Goal: Task Accomplishment & Management: Complete application form

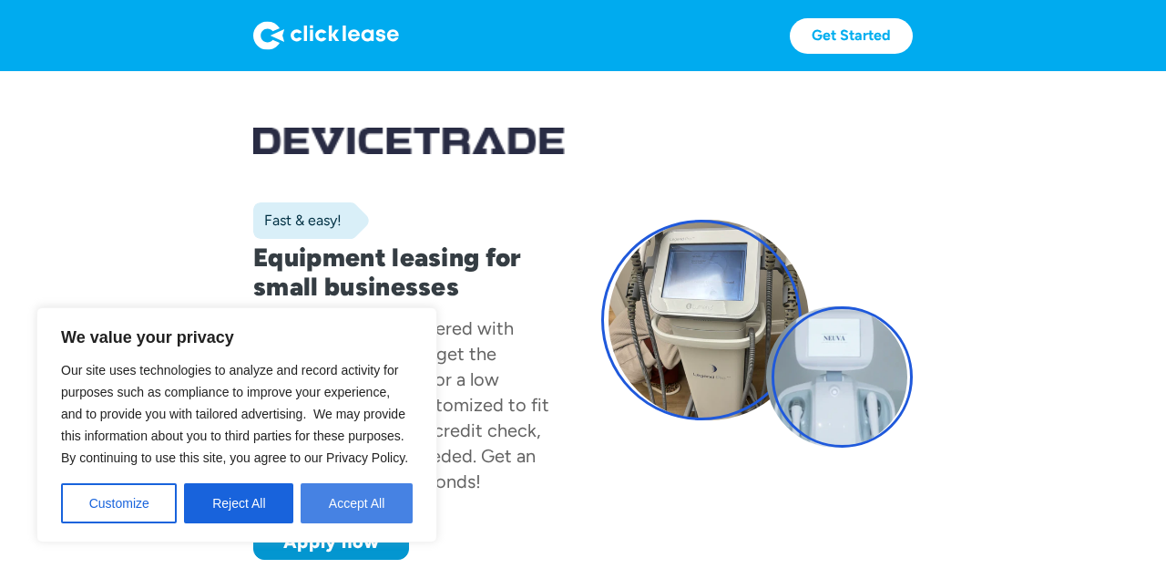
click at [334, 499] on button "Accept All" at bounding box center [357, 503] width 112 height 40
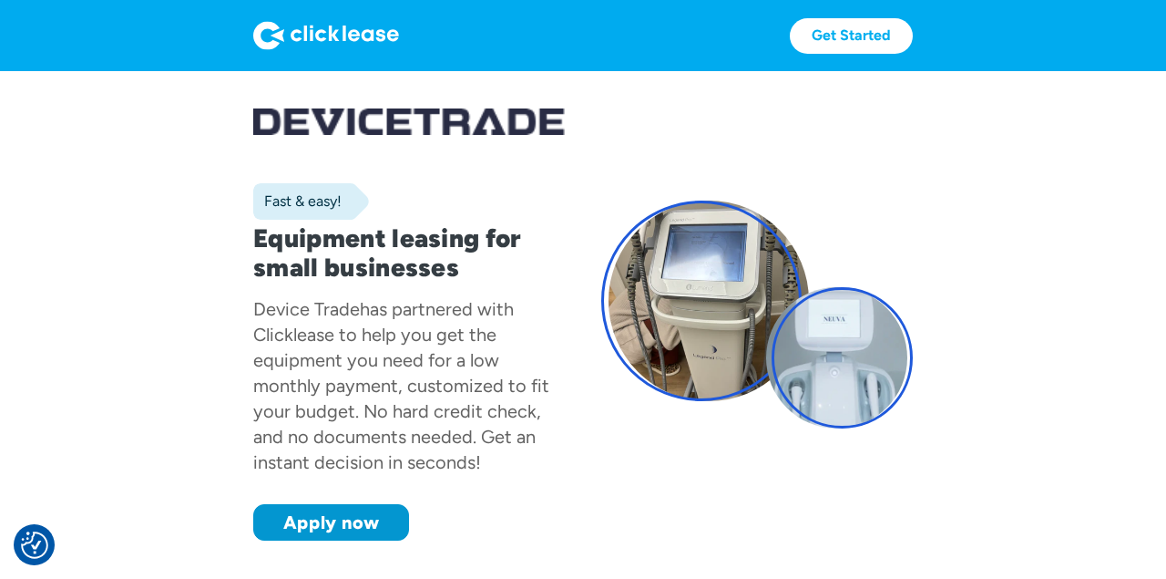
scroll to position [17, 0]
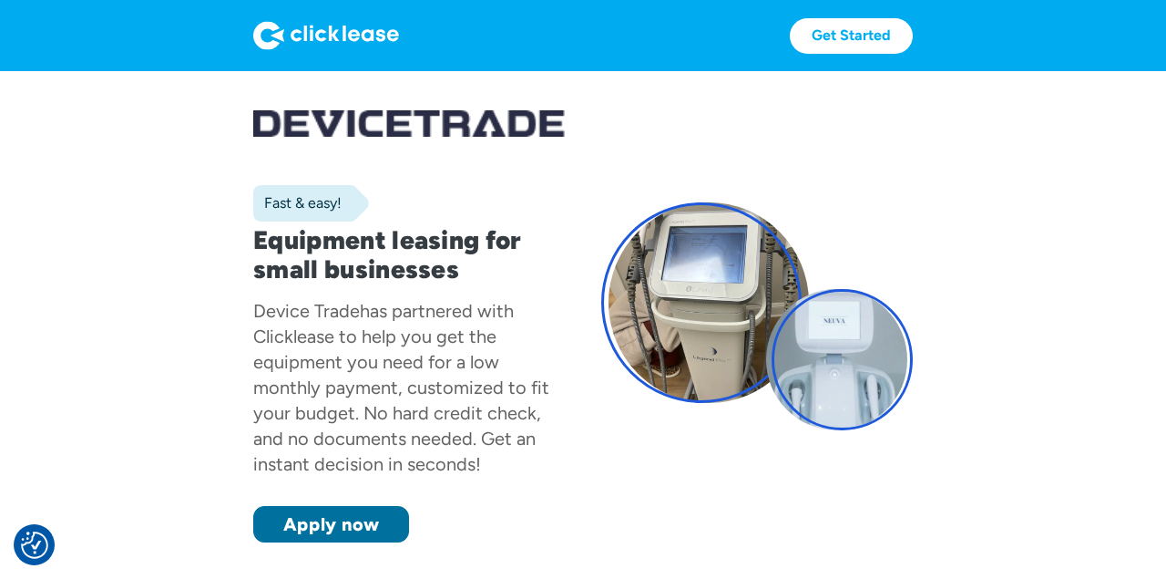
click at [337, 520] on link "Apply now" at bounding box center [331, 524] width 156 height 36
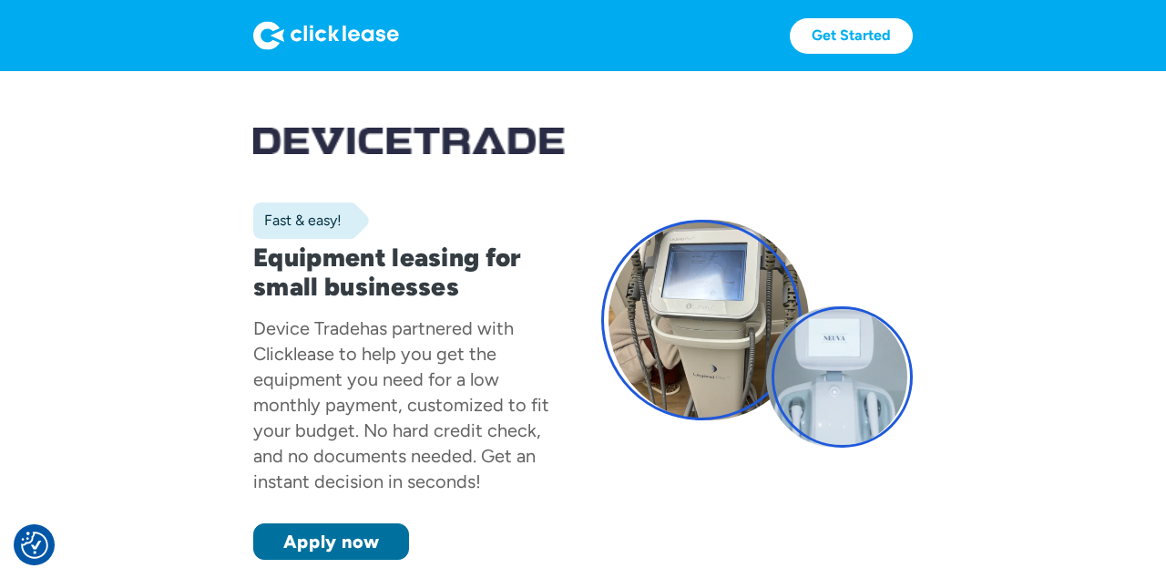
click at [306, 538] on link "Apply now" at bounding box center [331, 541] width 156 height 36
